Goal: Task Accomplishment & Management: Use online tool/utility

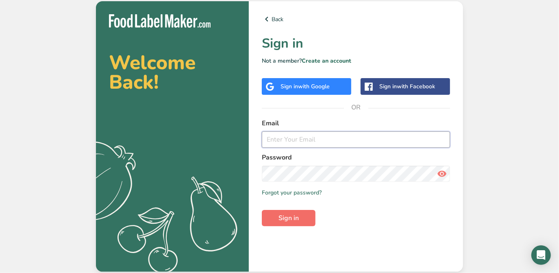
type input "[PERSON_NAME][EMAIL_ADDRESS][DOMAIN_NAME]"
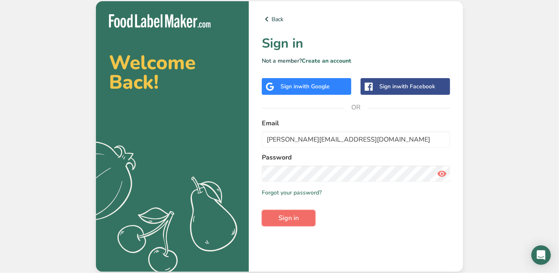
click at [288, 225] on button "Sign in" at bounding box center [289, 218] width 54 height 16
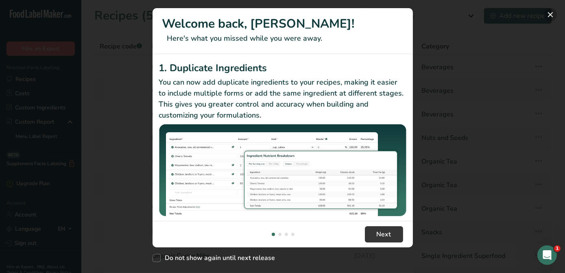
click at [548, 15] on button "New Features" at bounding box center [550, 14] width 13 height 13
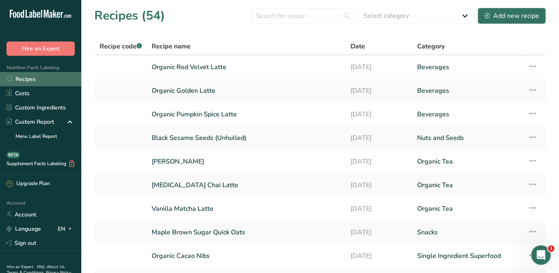
click at [37, 75] on link "Recipes" at bounding box center [40, 79] width 81 height 14
click at [13, 81] on link "Recipes" at bounding box center [40, 79] width 81 height 14
click at [35, 77] on link "Recipes" at bounding box center [40, 79] width 81 height 14
click at [204, 210] on link "Vanilla Matcha Latte" at bounding box center [247, 208] width 190 height 17
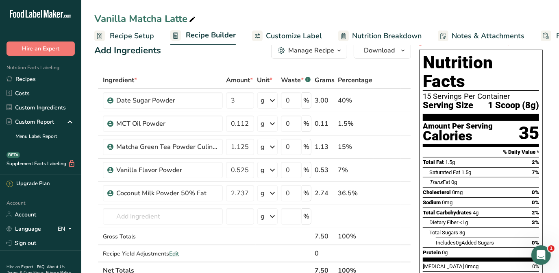
scroll to position [16, 0]
